Goal: Information Seeking & Learning: Find specific fact

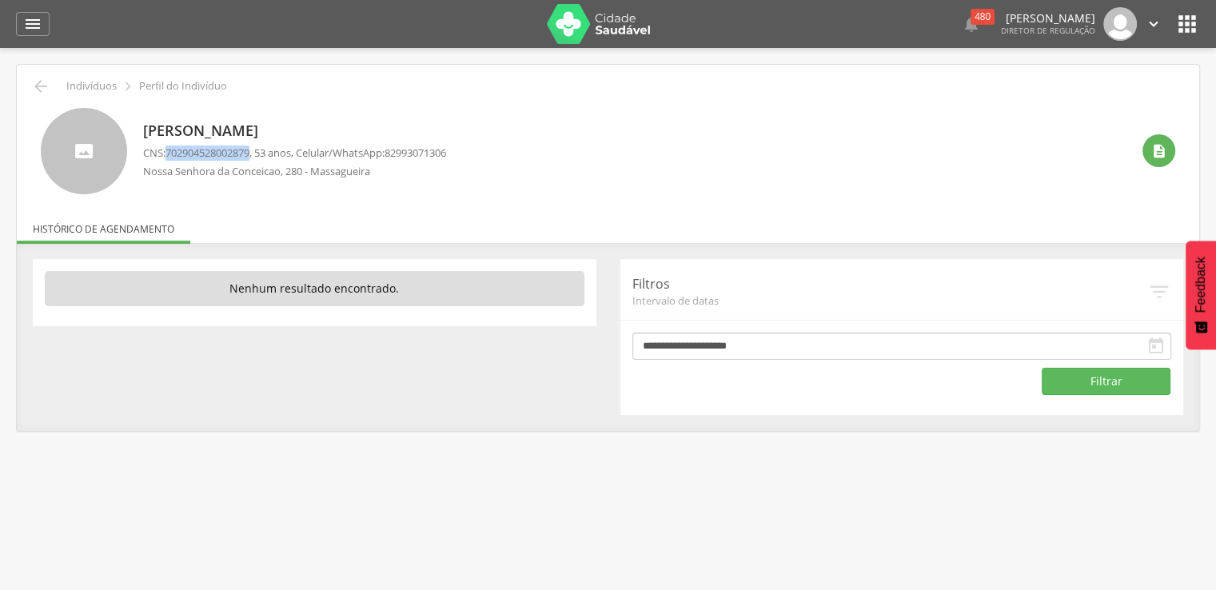
drag, startPoint x: 169, startPoint y: 153, endPoint x: 255, endPoint y: 157, distance: 86.5
click at [249, 157] on span "702904528002879" at bounding box center [207, 153] width 84 height 14
copy span "702904528002879"
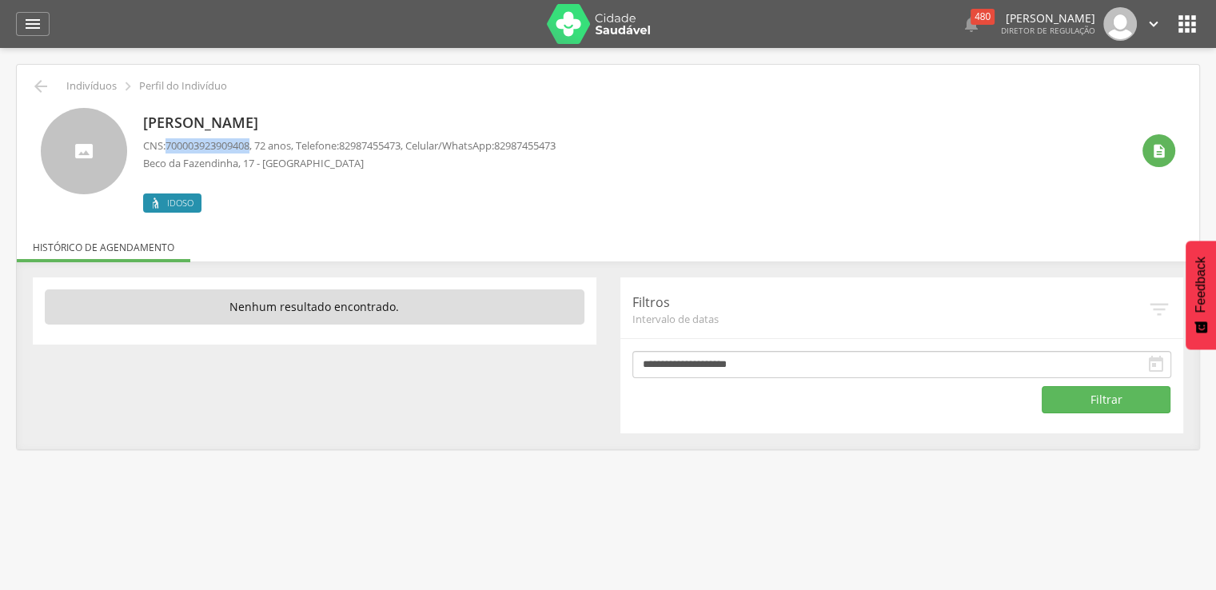
drag, startPoint x: 170, startPoint y: 143, endPoint x: 256, endPoint y: 146, distance: 85.6
click at [249, 146] on span "700003923909408" at bounding box center [207, 145] width 84 height 14
copy span "700003923909408"
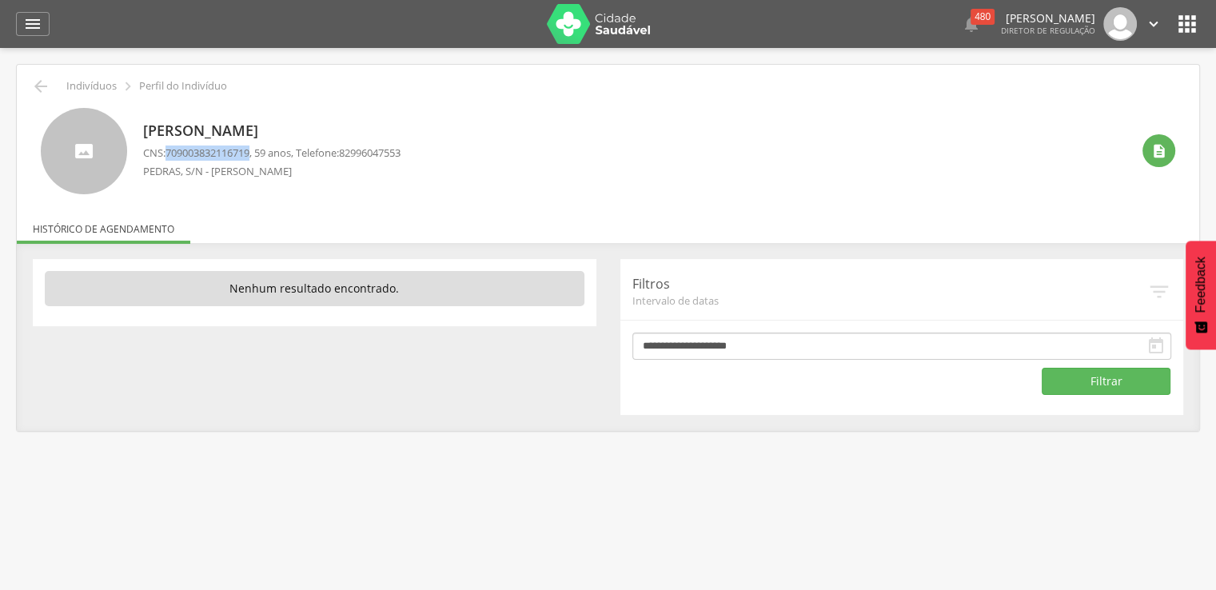
drag, startPoint x: 169, startPoint y: 153, endPoint x: 255, endPoint y: 157, distance: 86.5
click at [249, 157] on span "709003832116719" at bounding box center [207, 153] width 84 height 14
copy span "709003832116719"
drag, startPoint x: 169, startPoint y: 151, endPoint x: 256, endPoint y: 153, distance: 86.4
click at [249, 153] on span "701108384767280" at bounding box center [207, 153] width 84 height 14
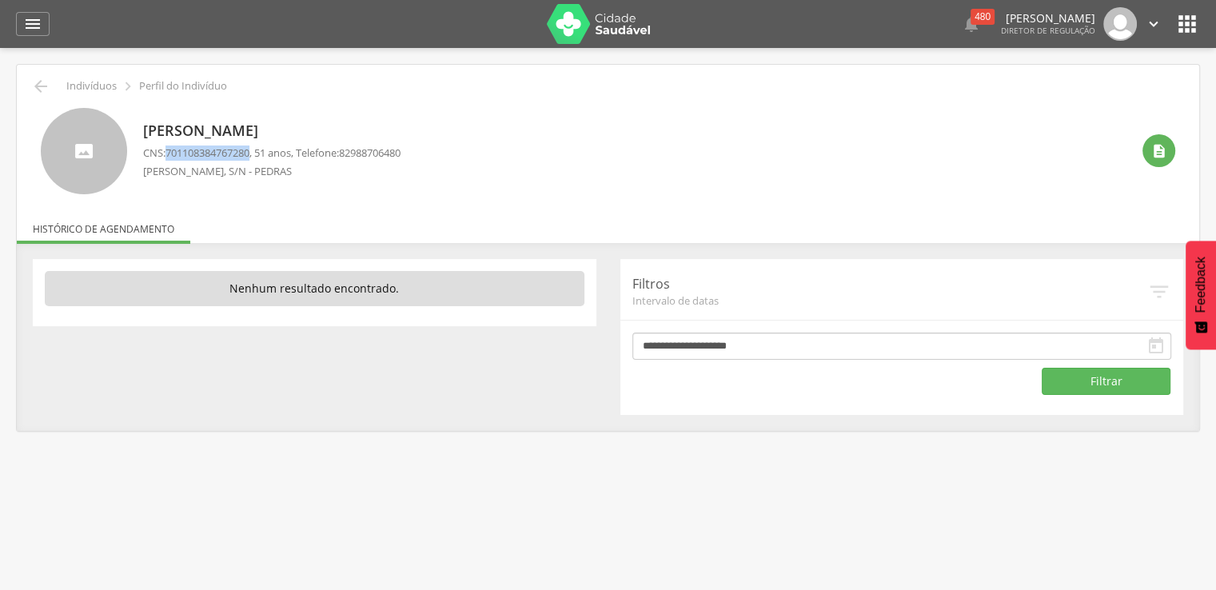
copy span "701108384767280"
click at [169, 151] on span "161207695610018" at bounding box center [207, 153] width 84 height 14
drag, startPoint x: 169, startPoint y: 151, endPoint x: 221, endPoint y: 151, distance: 52.0
click at [221, 151] on span "161207695610018" at bounding box center [207, 153] width 84 height 14
copy span "161207695610018"
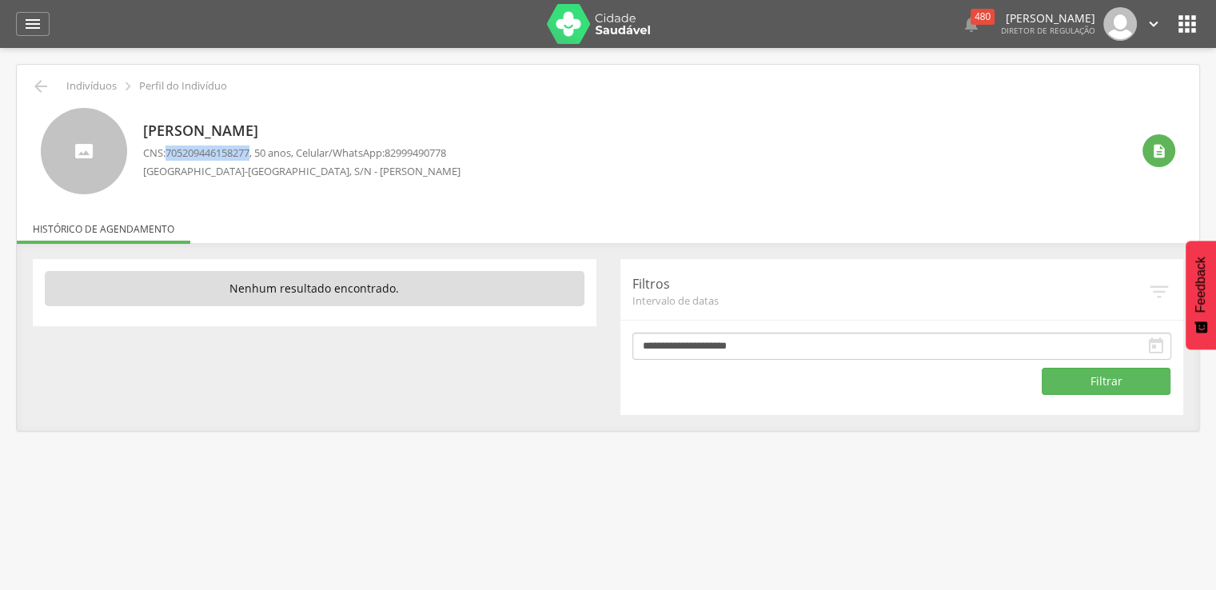
drag, startPoint x: 170, startPoint y: 152, endPoint x: 253, endPoint y: 154, distance: 83.2
click at [249, 154] on span "705209446158277" at bounding box center [207, 153] width 84 height 14
click at [240, 188] on div "Flavia Maria dos Santos CNS: 705209446158277 , 50 anos, Celular/WhatsApp: 82999…" at bounding box center [636, 151] width 987 height 86
drag, startPoint x: 169, startPoint y: 149, endPoint x: 256, endPoint y: 157, distance: 86.6
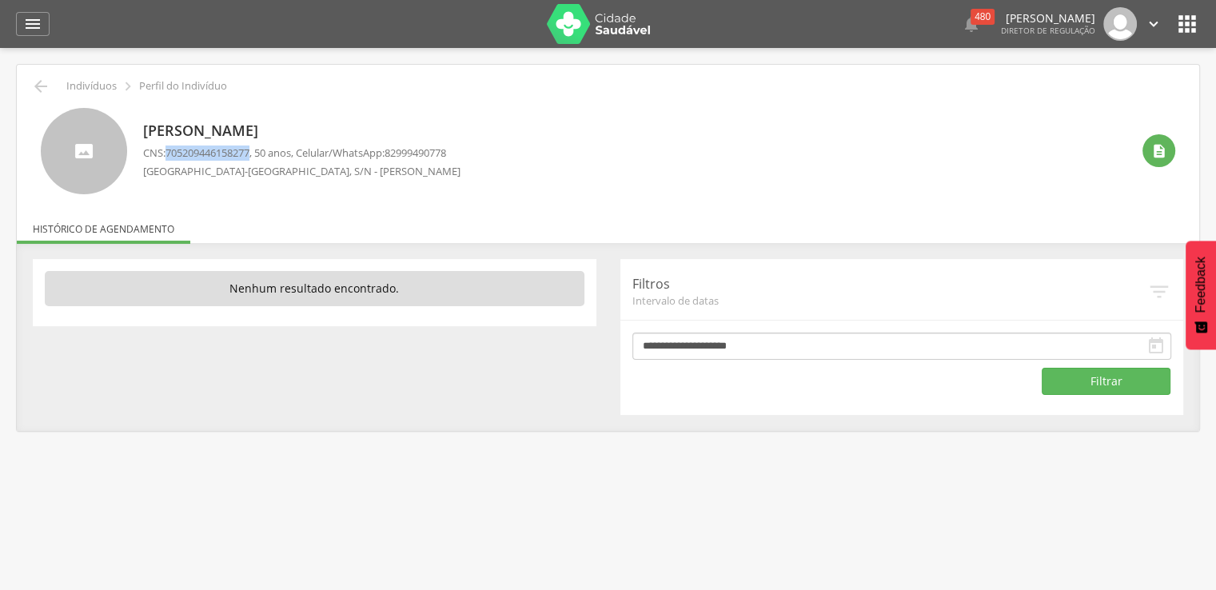
click at [249, 157] on span "705209446158277" at bounding box center [207, 153] width 84 height 14
copy span "705209446158277"
drag, startPoint x: 171, startPoint y: 153, endPoint x: 256, endPoint y: 154, distance: 84.7
click at [249, 154] on span "708207625248443" at bounding box center [207, 153] width 84 height 14
copy span "708207625248443"
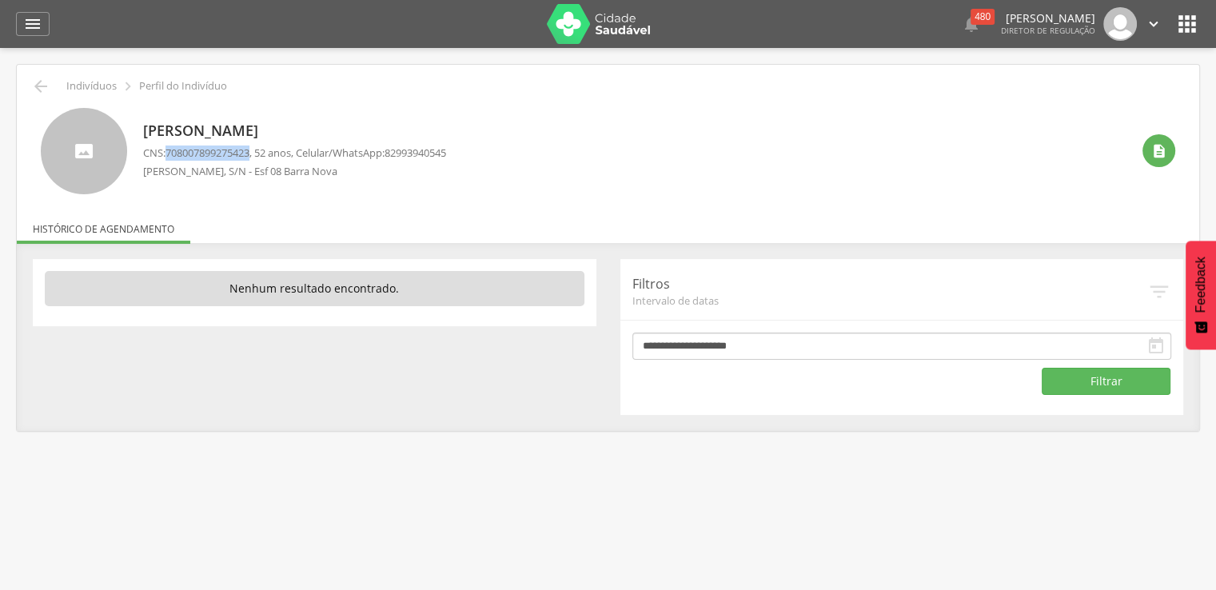
drag, startPoint x: 169, startPoint y: 152, endPoint x: 257, endPoint y: 152, distance: 87.1
click at [249, 152] on span "708007899275423" at bounding box center [207, 153] width 84 height 14
copy span "708007899275423"
click at [169, 154] on span "700305900771239" at bounding box center [207, 153] width 84 height 14
drag, startPoint x: 169, startPoint y: 154, endPoint x: 224, endPoint y: 156, distance: 54.4
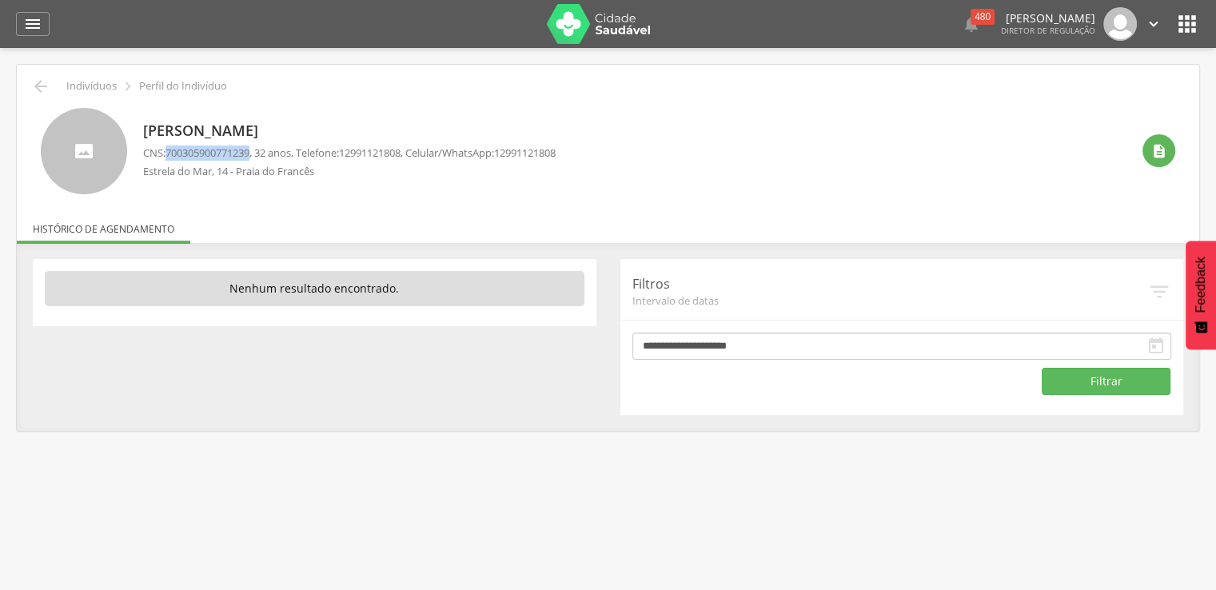
click at [224, 156] on span "700305900771239" at bounding box center [207, 153] width 84 height 14
copy span "700305900771239"
drag, startPoint x: 171, startPoint y: 148, endPoint x: 256, endPoint y: 148, distance: 84.7
click at [249, 148] on span "705804472988532" at bounding box center [207, 153] width 84 height 14
copy span "705804472988532"
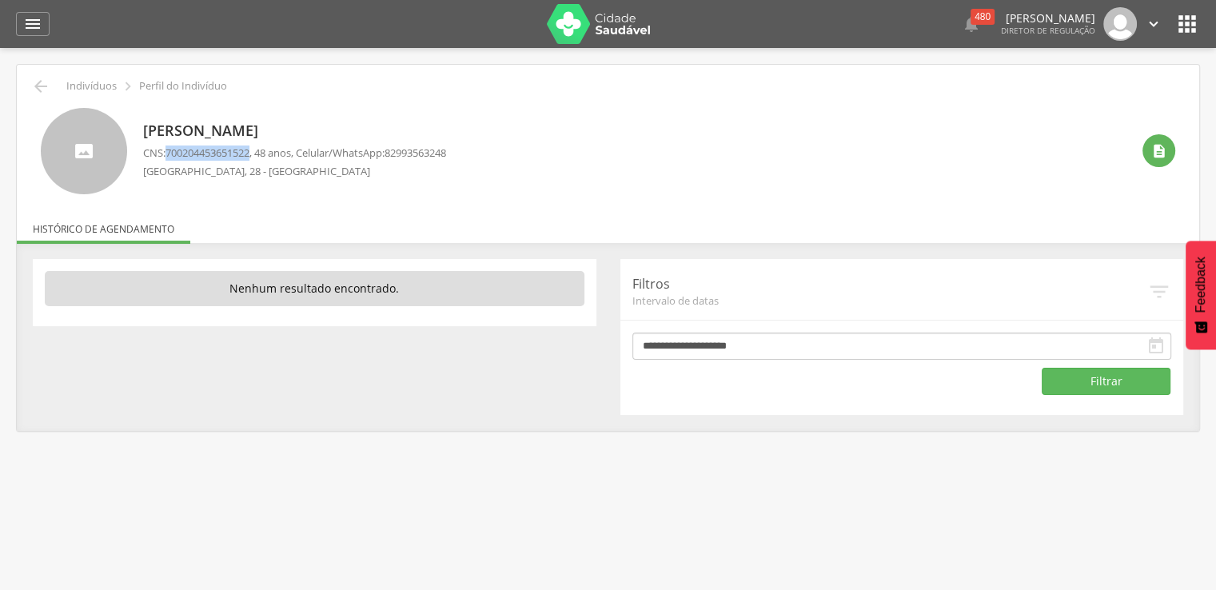
drag, startPoint x: 169, startPoint y: 153, endPoint x: 258, endPoint y: 157, distance: 88.8
click at [258, 157] on p "CNS: 700204453651522 , 48 anos, Celular/WhatsApp: 82993563248" at bounding box center [294, 153] width 303 height 15
copy span "700204453651522"
drag, startPoint x: 169, startPoint y: 149, endPoint x: 261, endPoint y: 153, distance: 92.0
click at [261, 153] on p "CNS: 702906535853473 , 50 anos, Celular/WhatsApp: 82988048033" at bounding box center [294, 153] width 303 height 15
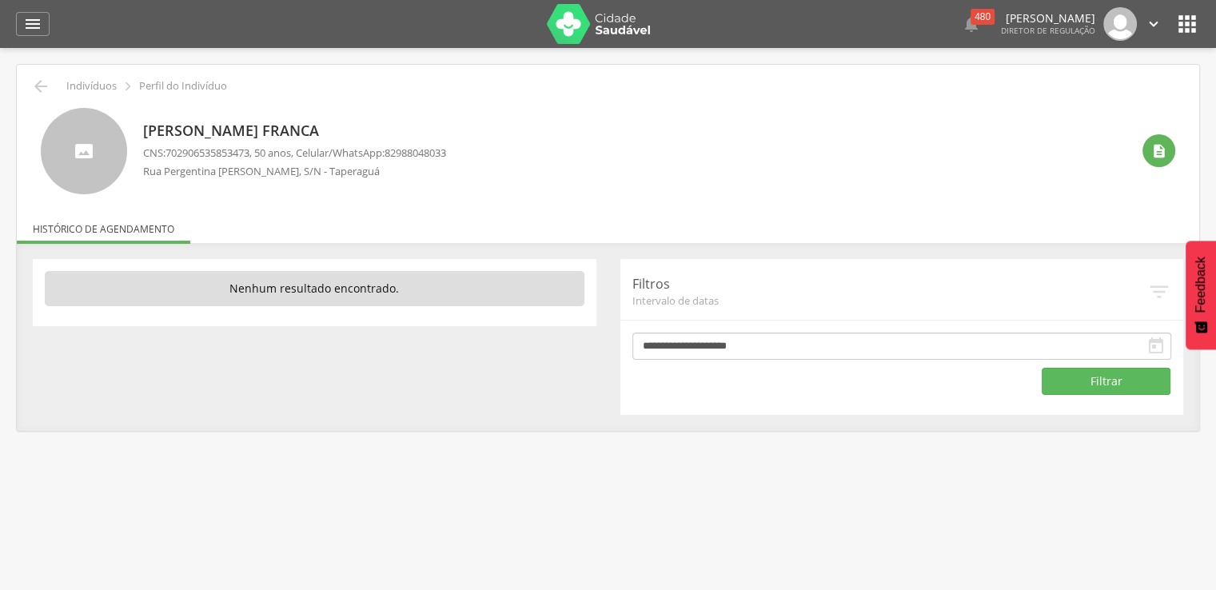
click at [274, 203] on div " Indivíduos  Perfil do Indivíduo Arlene dos Santos Franca CNS: 70290653585347…" at bounding box center [608, 248] width 1182 height 366
drag, startPoint x: 172, startPoint y: 150, endPoint x: 218, endPoint y: 153, distance: 46.5
click at [218, 153] on span "702906535853473" at bounding box center [207, 153] width 84 height 14
drag, startPoint x: 168, startPoint y: 149, endPoint x: 257, endPoint y: 155, distance: 89.0
click at [249, 155] on span "702906535853473" at bounding box center [207, 153] width 84 height 14
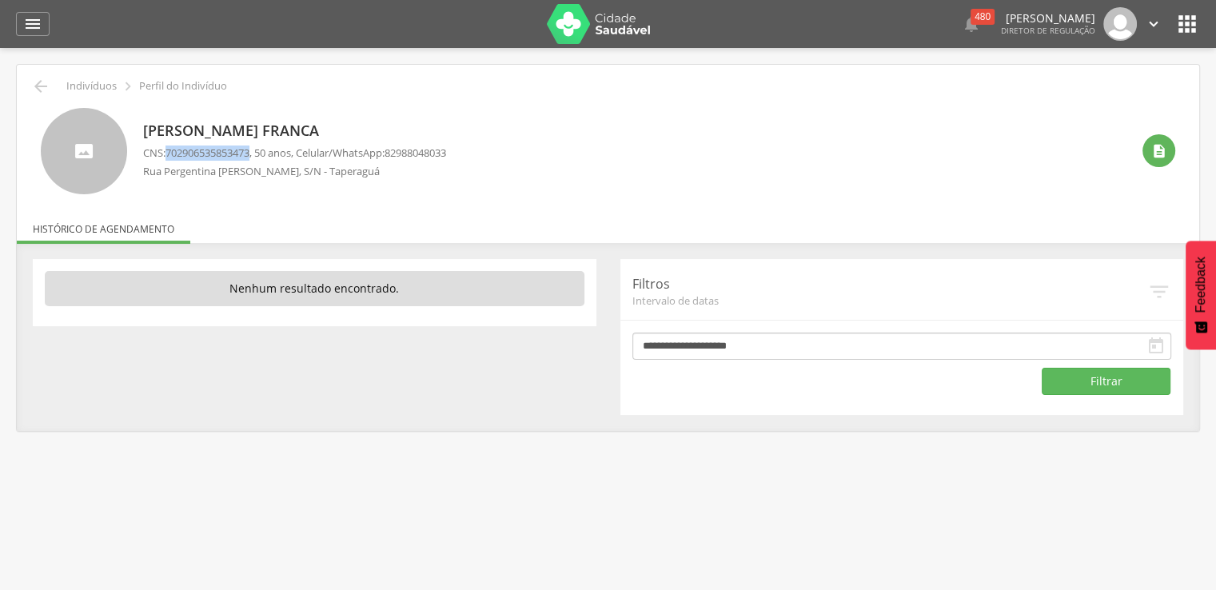
copy span "702906535853473"
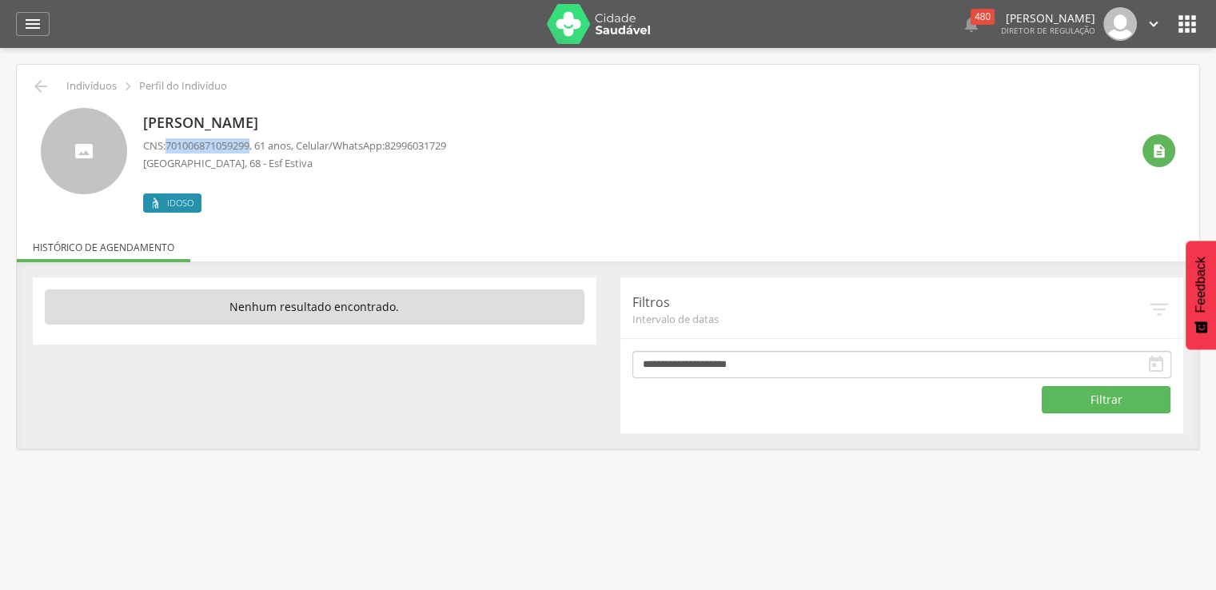
drag, startPoint x: 171, startPoint y: 144, endPoint x: 256, endPoint y: 146, distance: 84.8
click at [249, 146] on span "701006871059299" at bounding box center [207, 145] width 84 height 14
copy span "701006871059299"
drag, startPoint x: 170, startPoint y: 143, endPoint x: 255, endPoint y: 152, distance: 85.2
click at [255, 152] on p "CNS: [PHONE_NUMBER] , 65 anos, Celular/WhatsApp: [PHONE_NUMBER]" at bounding box center [294, 145] width 303 height 15
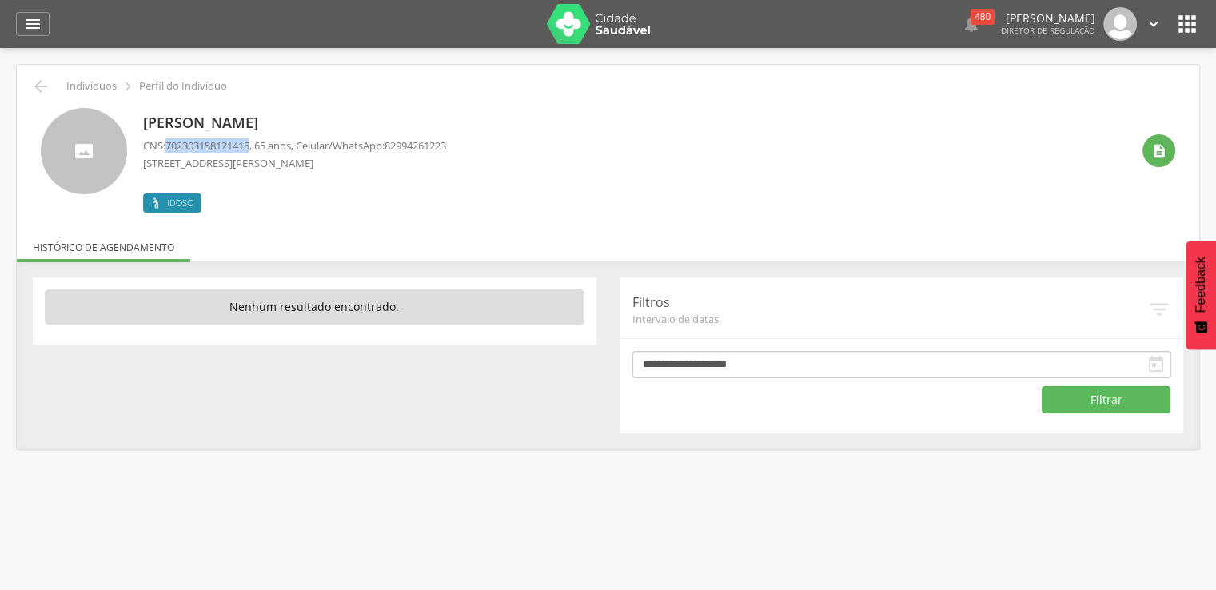
copy span "702303158121415"
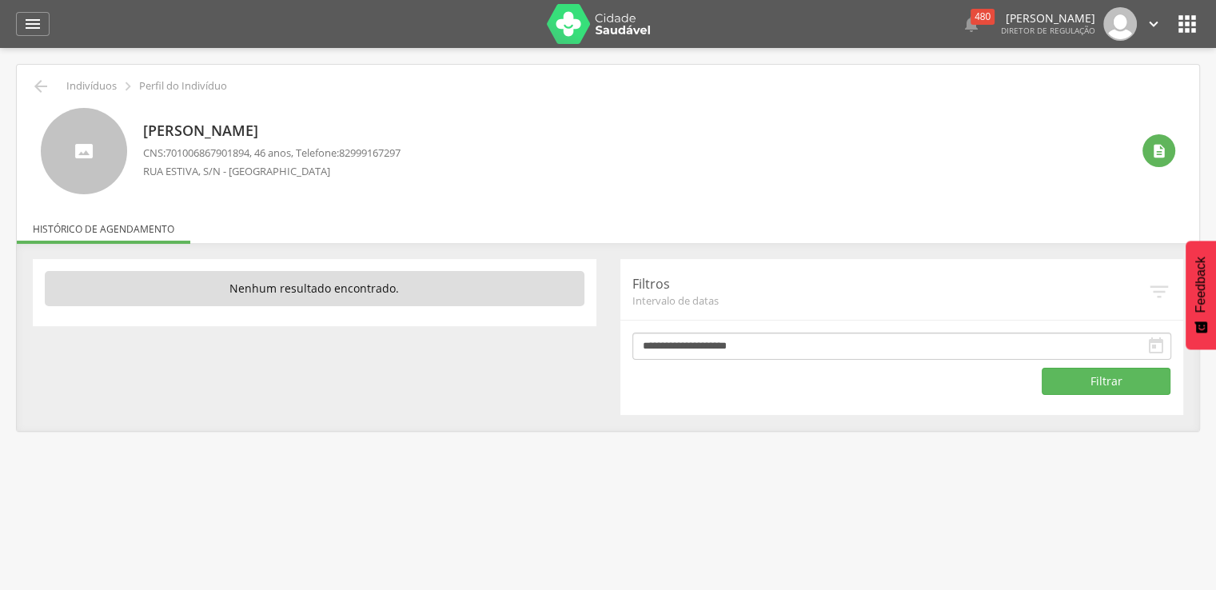
click at [169, 146] on span "701006867901894" at bounding box center [207, 153] width 84 height 14
drag, startPoint x: 169, startPoint y: 146, endPoint x: 199, endPoint y: 149, distance: 29.8
click at [199, 149] on span "701006867901894" at bounding box center [207, 153] width 84 height 14
copy span "701006867901894"
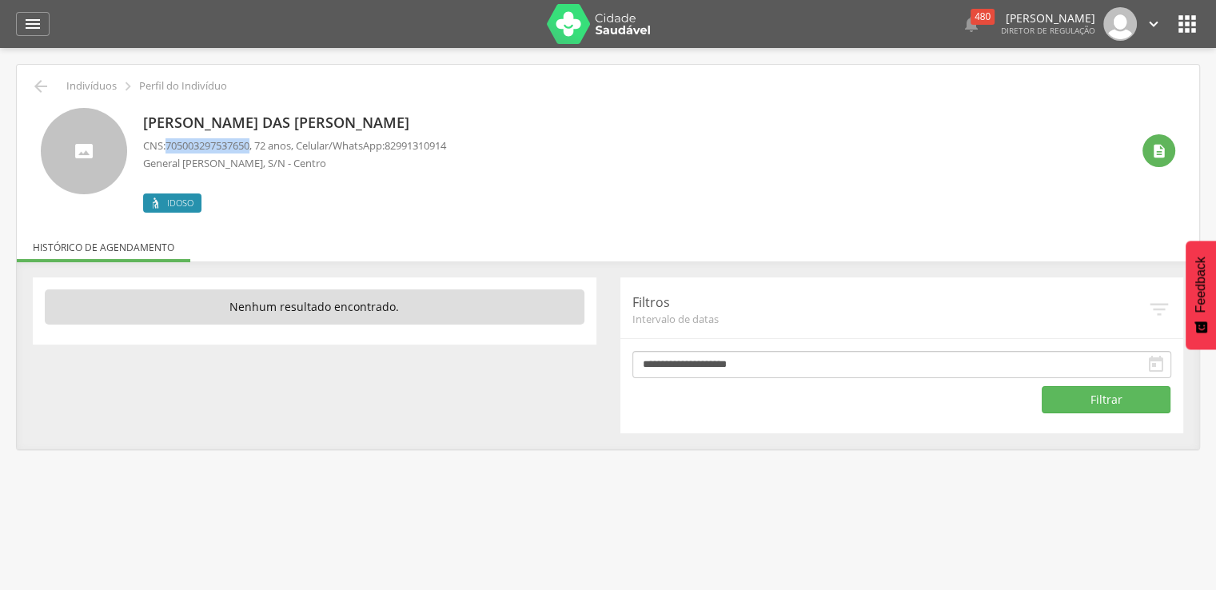
drag, startPoint x: 169, startPoint y: 147, endPoint x: 256, endPoint y: 151, distance: 86.4
click at [249, 151] on span "705003297537650" at bounding box center [207, 145] width 84 height 14
copy span "705003297537650"
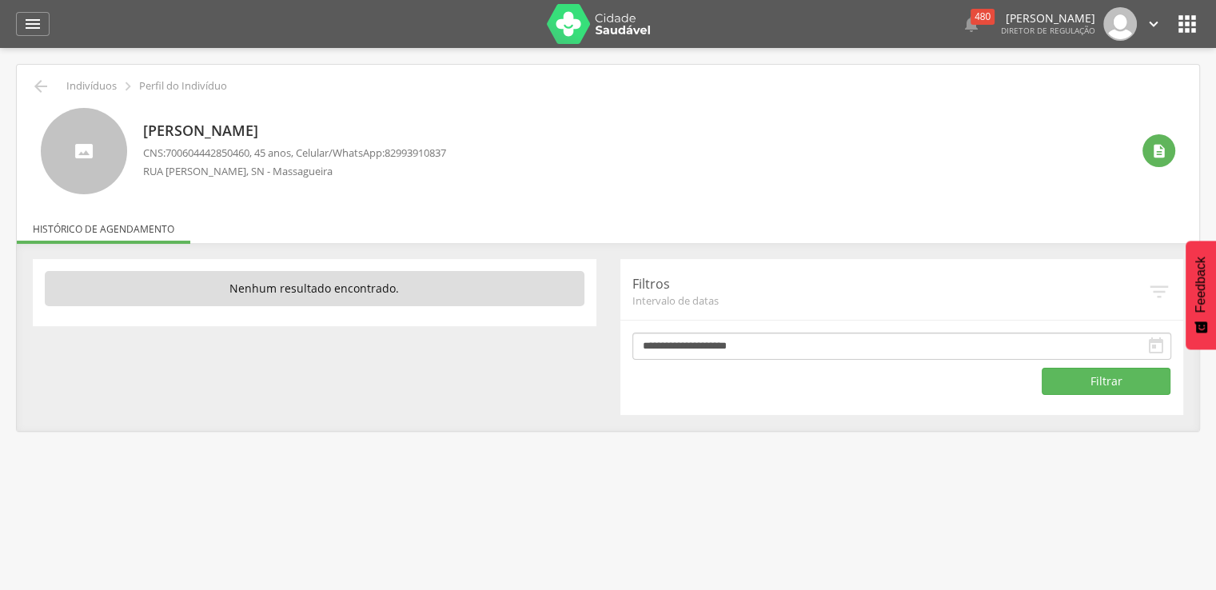
click at [167, 151] on p "CNS: 700604442850460 , 45 anos, Celular/WhatsApp: 82993910837" at bounding box center [294, 153] width 303 height 15
drag, startPoint x: 167, startPoint y: 151, endPoint x: 197, endPoint y: 154, distance: 29.8
click at [197, 154] on p "CNS: 700604442850460 , 45 anos, Celular/WhatsApp: 82993910837" at bounding box center [294, 153] width 303 height 15
copy span "700604442850460"
drag, startPoint x: 169, startPoint y: 153, endPoint x: 258, endPoint y: 158, distance: 88.9
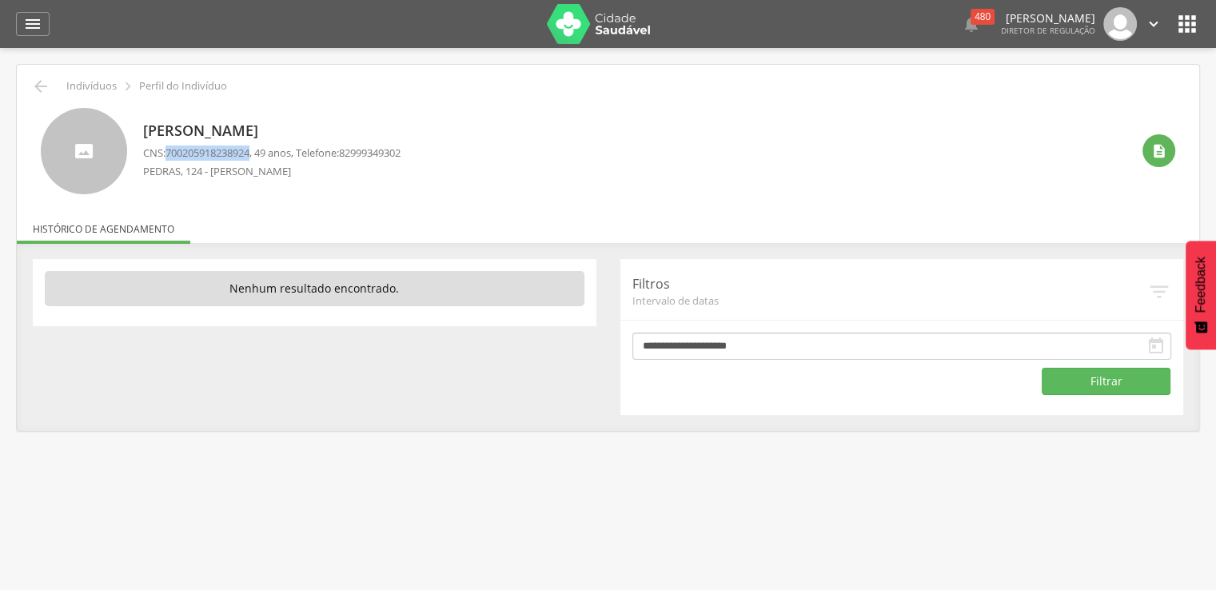
click at [258, 158] on p "CNS: 700205918238924 , 49 anos, Telefone: 82999349302" at bounding box center [271, 153] width 257 height 15
copy span "700205918238924"
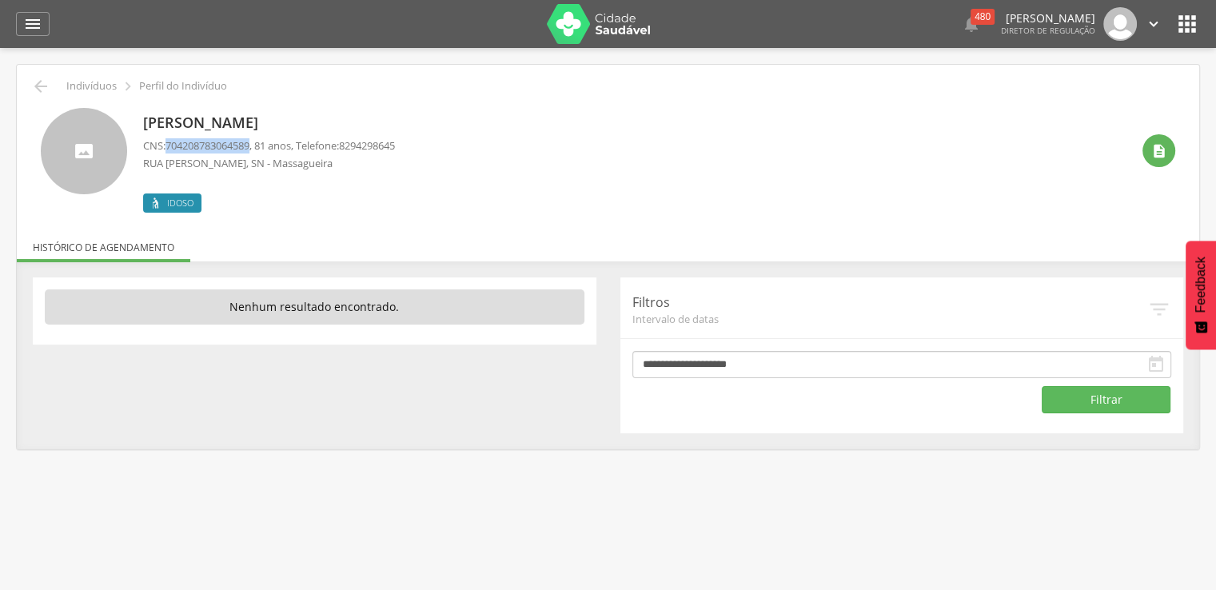
drag, startPoint x: 169, startPoint y: 145, endPoint x: 256, endPoint y: 145, distance: 86.3
click at [249, 145] on span "704208783064589" at bounding box center [207, 145] width 84 height 14
copy span "704208783064589"
